Goal: Use online tool/utility

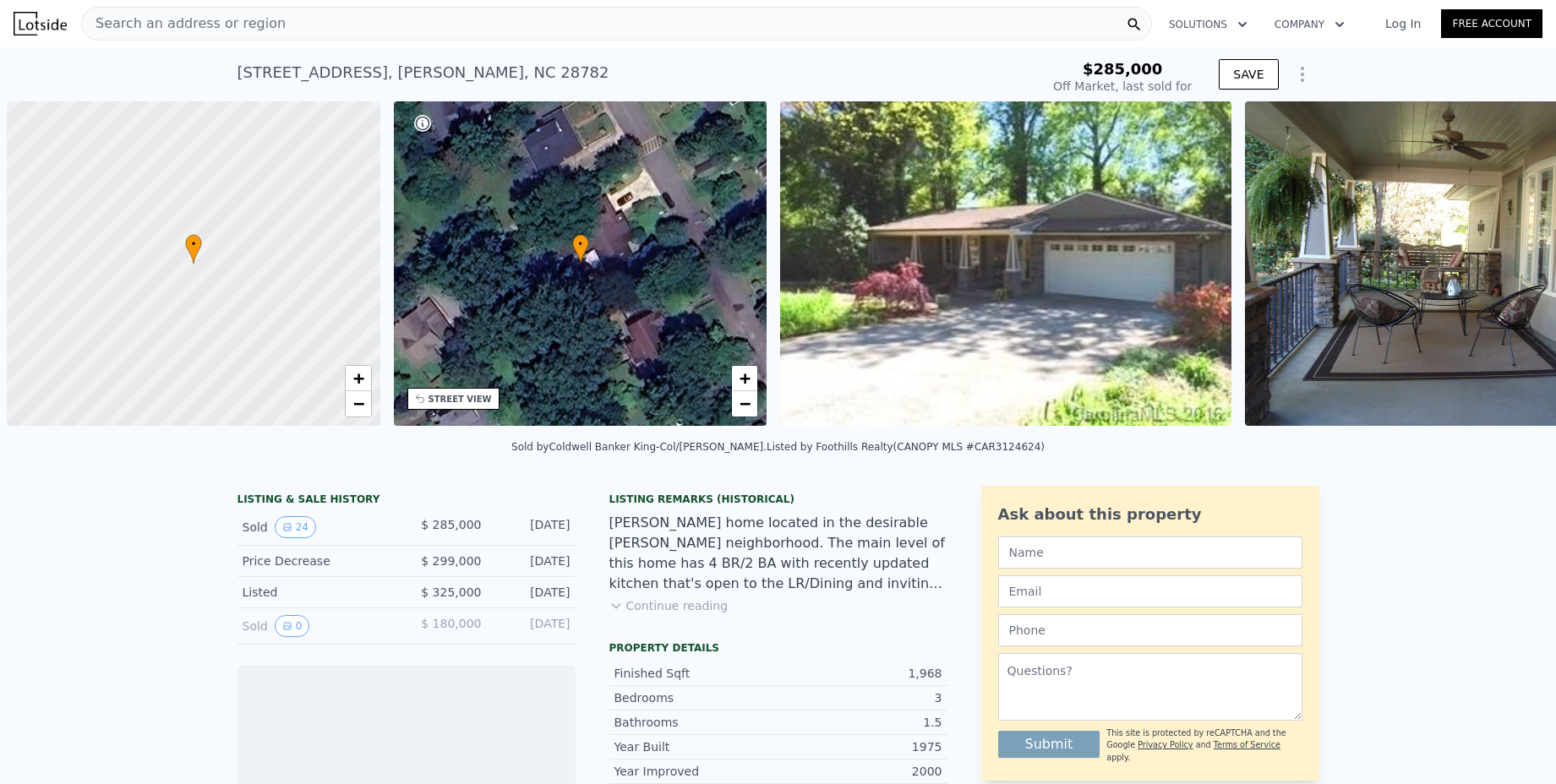
scroll to position [0, 7]
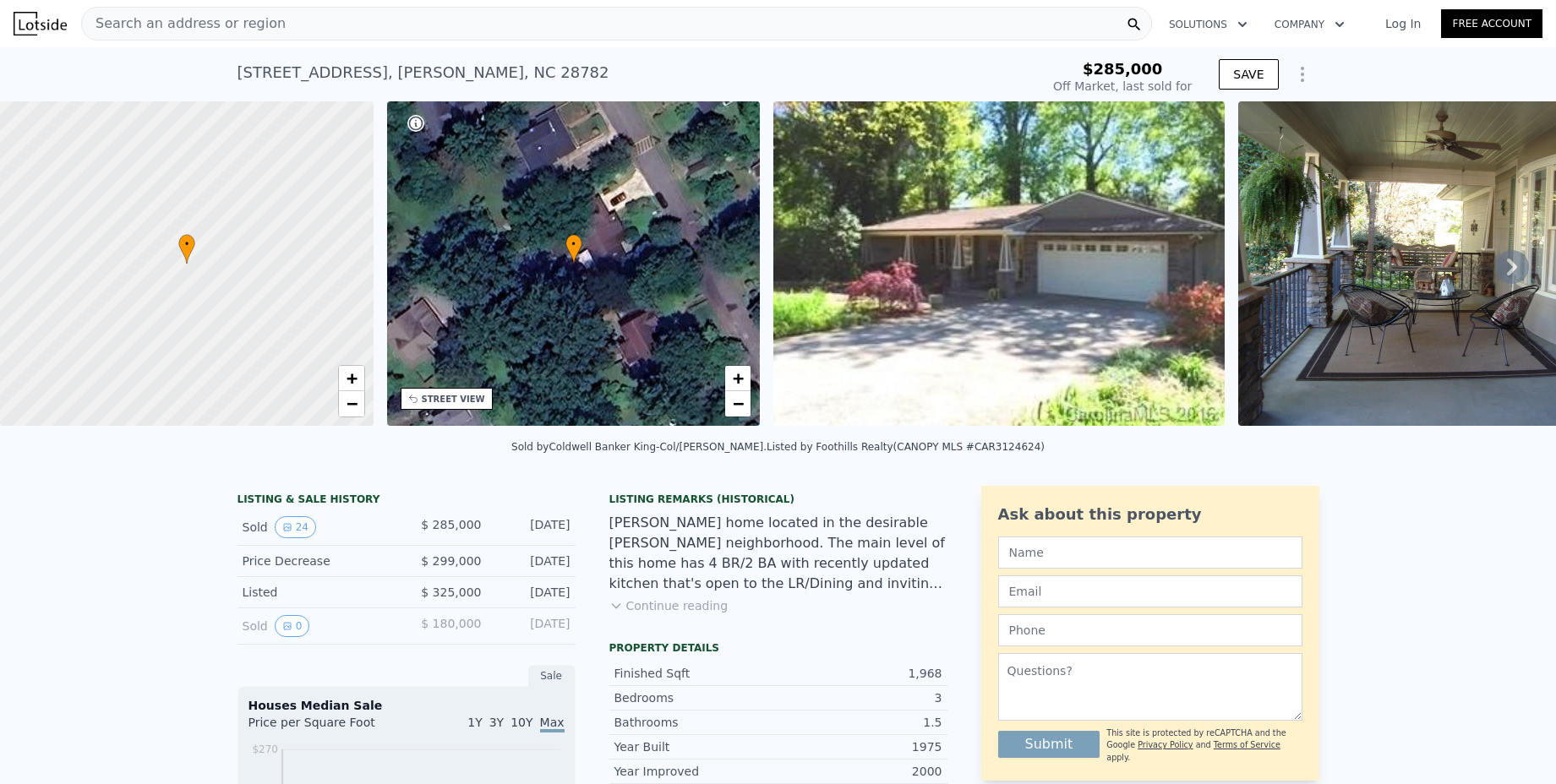
type input "-$ 304,502"
click at [359, 13] on div "Search an address or region" at bounding box center [617, 24] width 1071 height 34
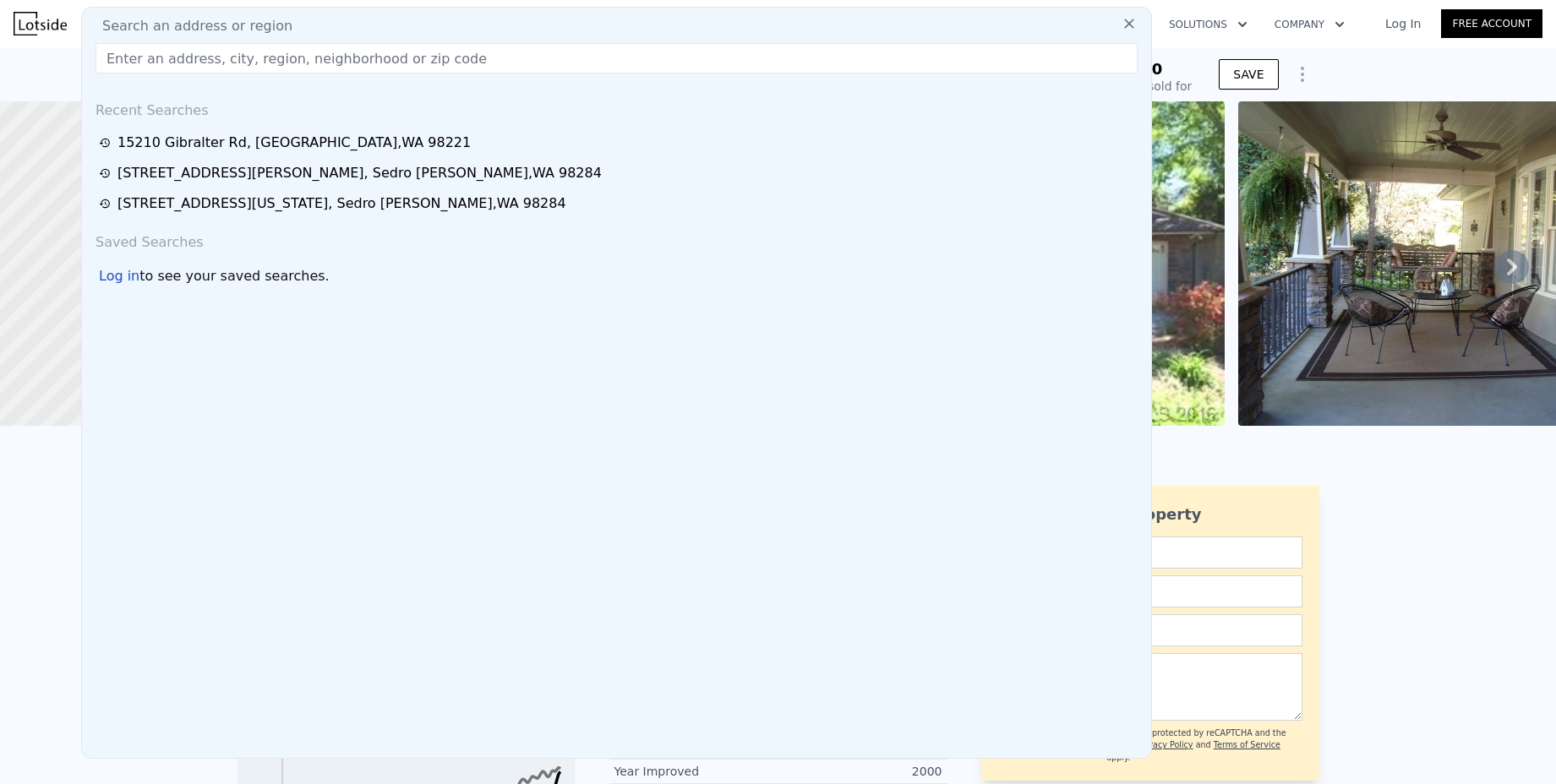
click at [161, 66] on input "text" at bounding box center [616, 58] width 1042 height 30
paste input "[STREET_ADDRESS][PERSON_NAME]"
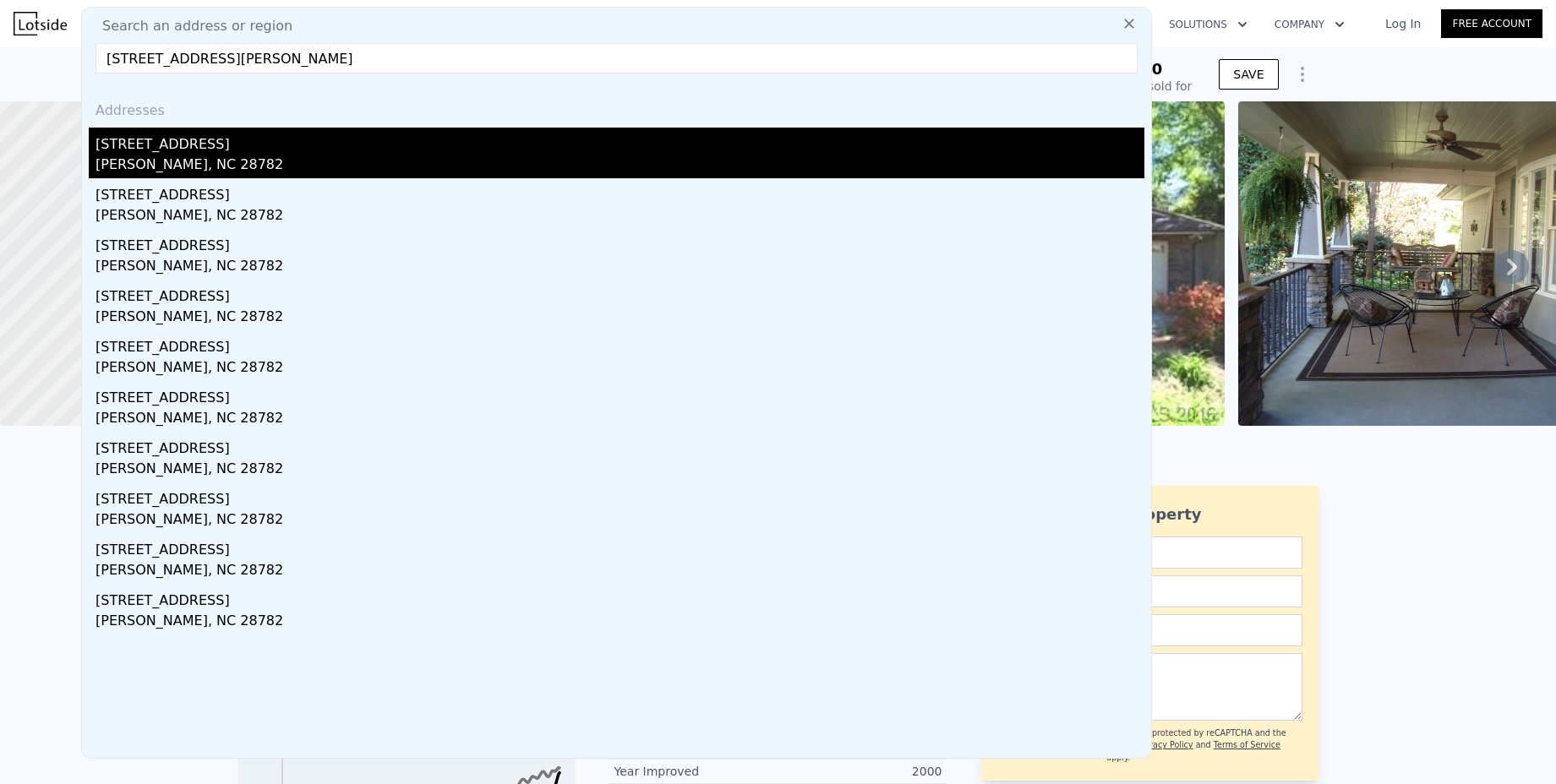
type input "[STREET_ADDRESS][PERSON_NAME]"
click at [178, 163] on div "[PERSON_NAME], NC 28782" at bounding box center [619, 166] width 1049 height 24
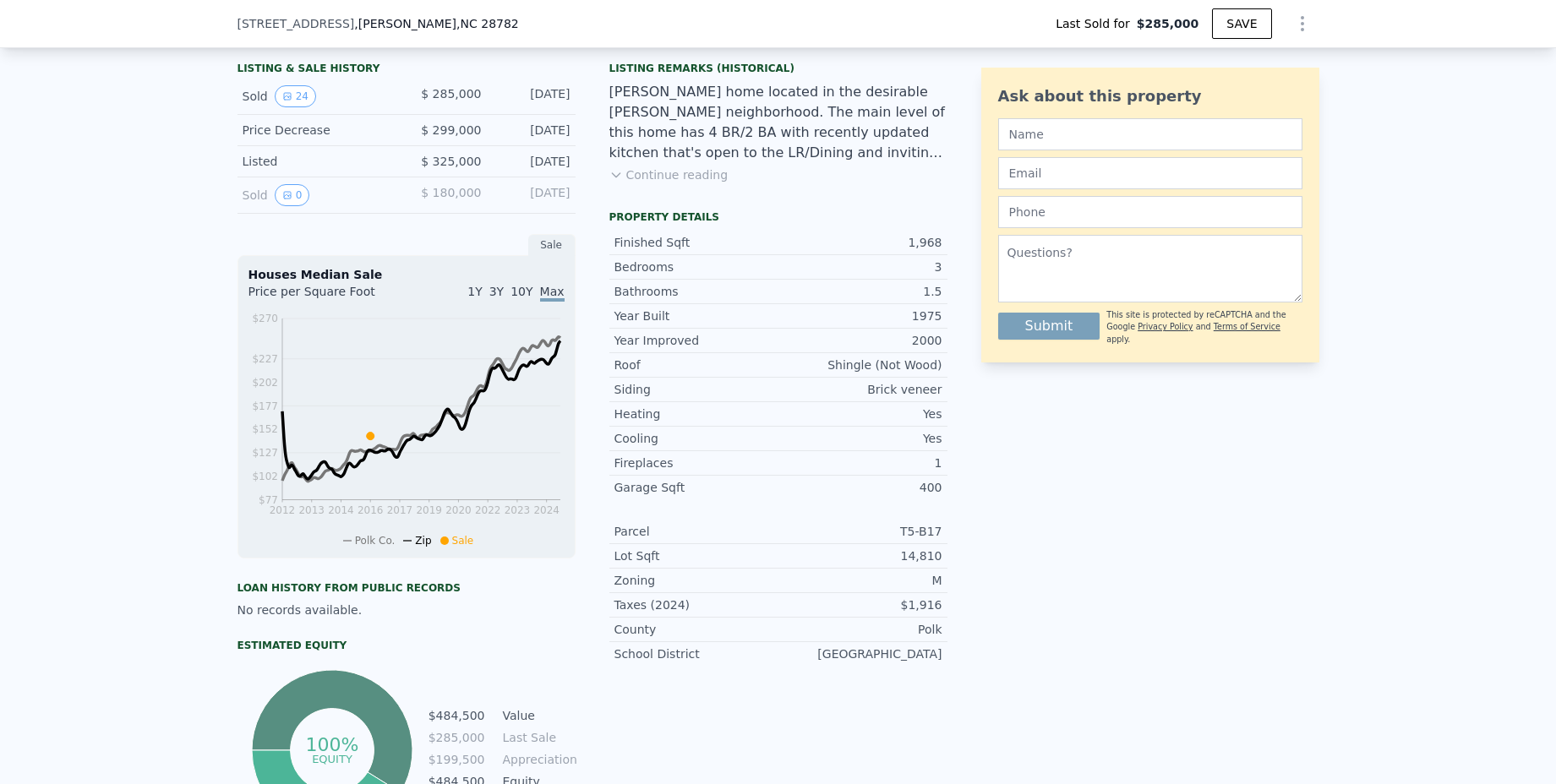
scroll to position [412, 0]
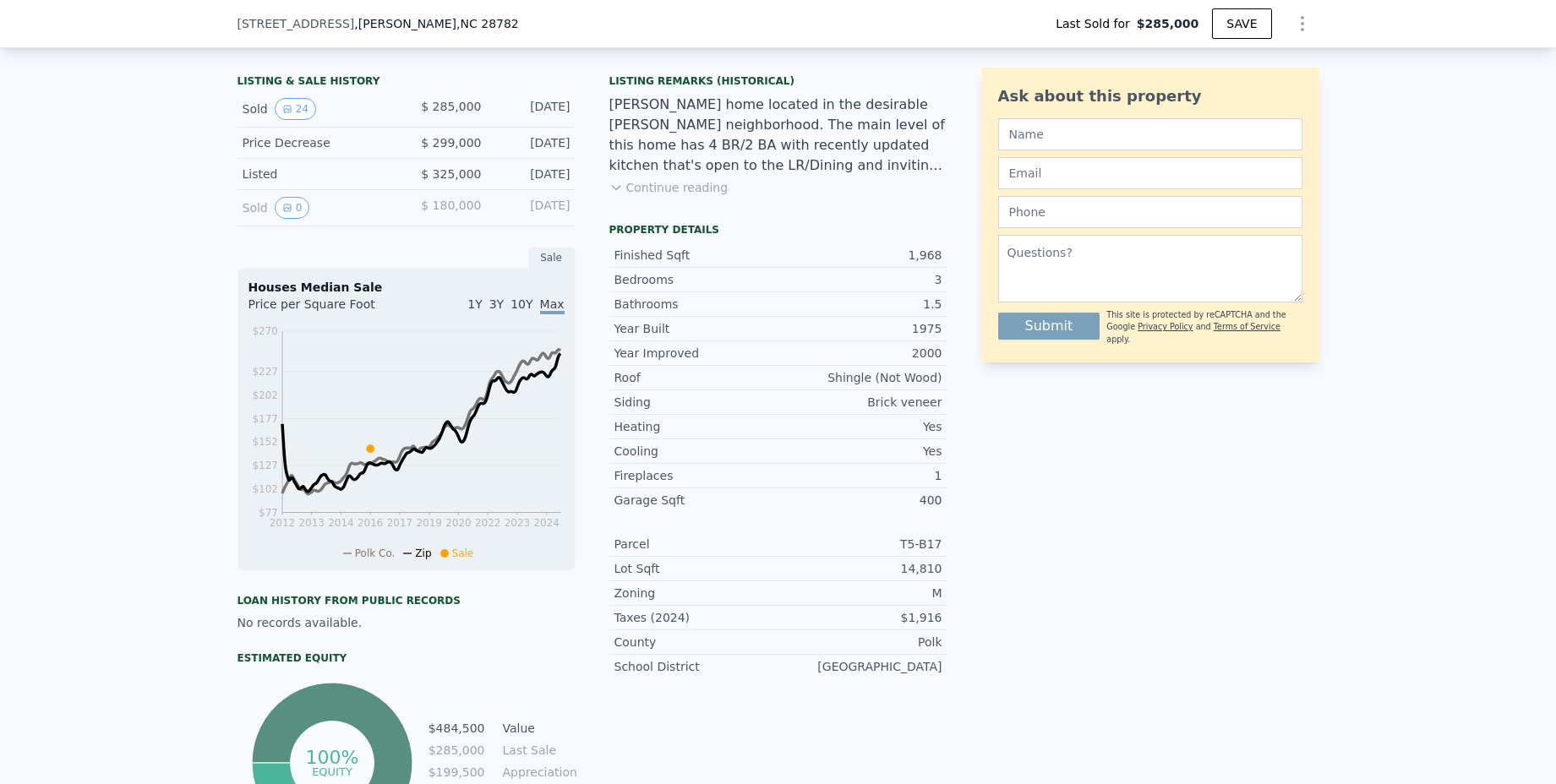
type input "$ 484,000"
type input "$ 150,459"
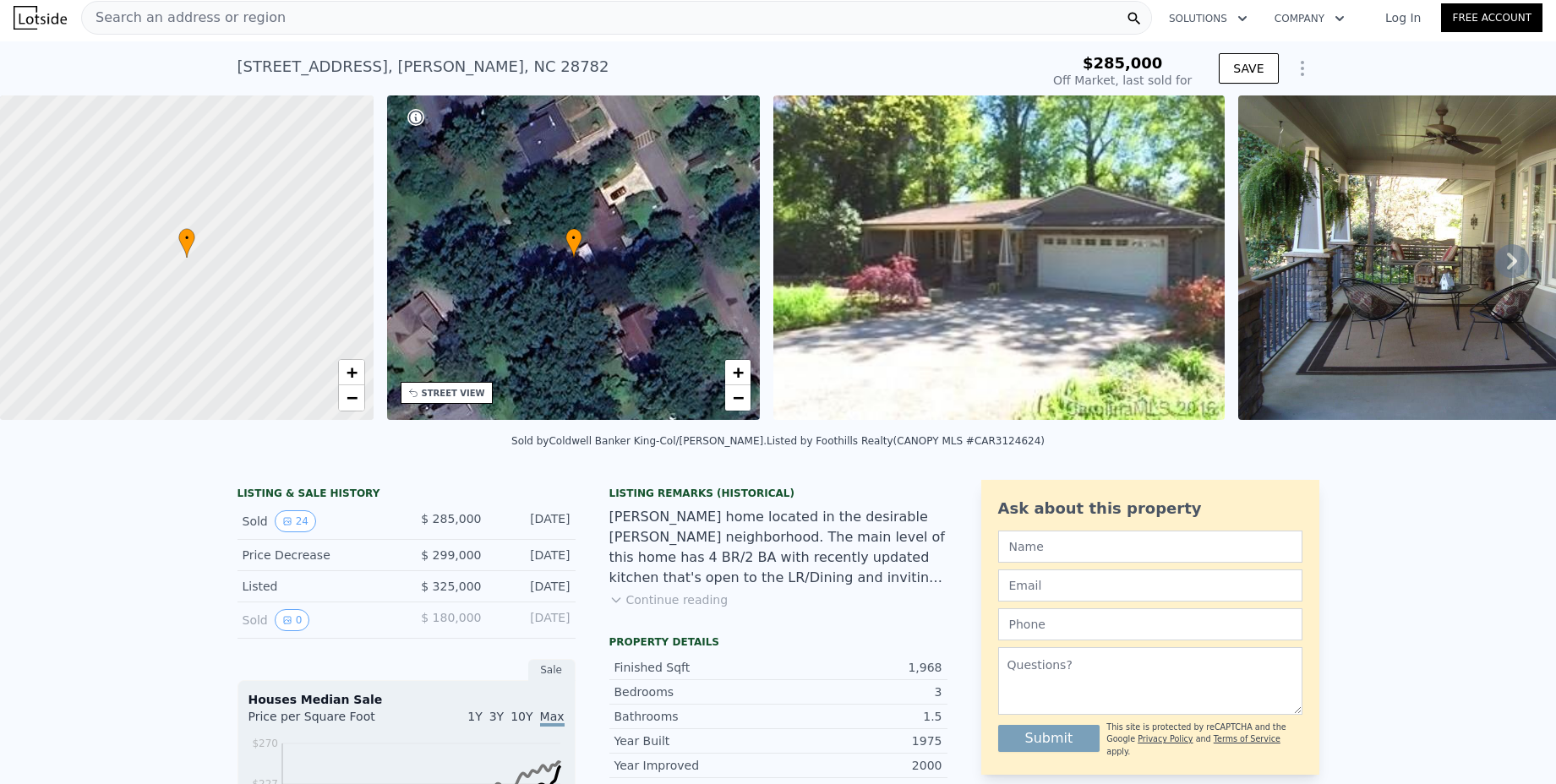
scroll to position [33, 0]
